Goal: Navigation & Orientation: Find specific page/section

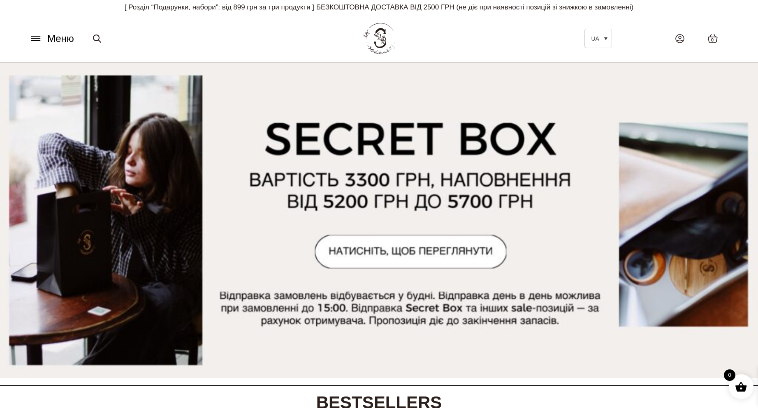
click at [64, 38] on span "Меню" at bounding box center [60, 38] width 27 height 15
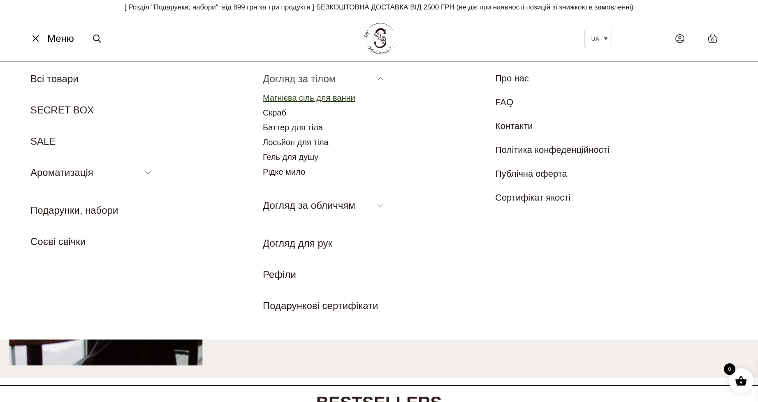
click at [314, 96] on link "Магнієва сіль для ванни" at bounding box center [309, 97] width 92 height 9
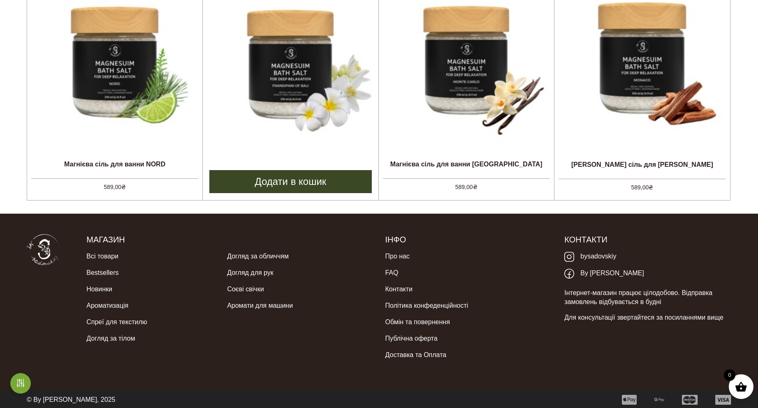
scroll to position [272, 0]
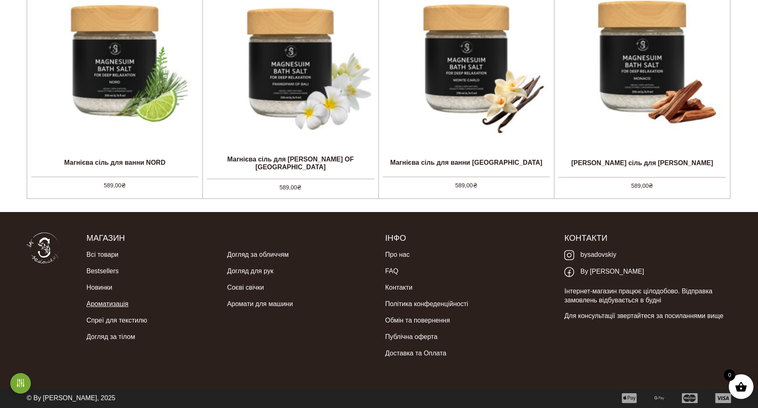
click at [97, 301] on link "Ароматизація" at bounding box center [107, 304] width 42 height 16
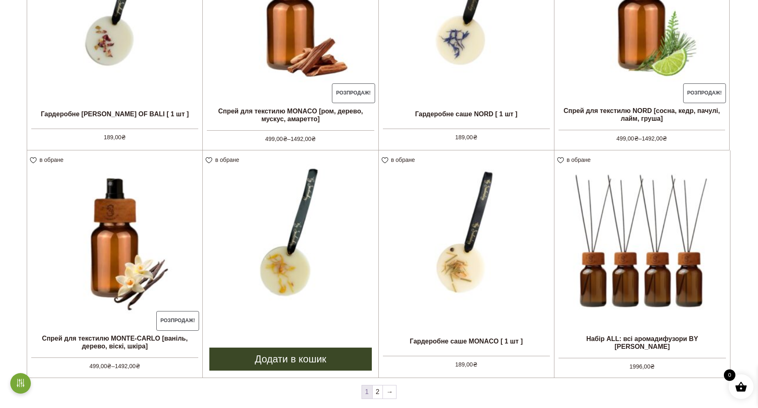
scroll to position [781, 0]
